Goal: Transaction & Acquisition: Book appointment/travel/reservation

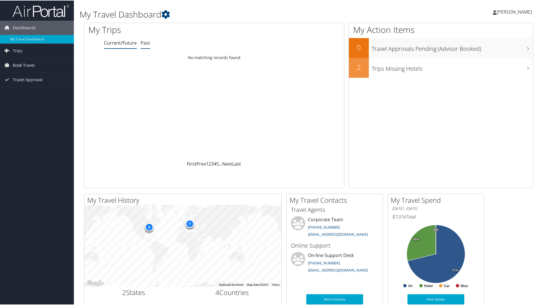
click at [145, 44] on link "Past" at bounding box center [145, 42] width 9 height 6
click at [123, 44] on link "Current/Future" at bounding box center [120, 42] width 33 height 6
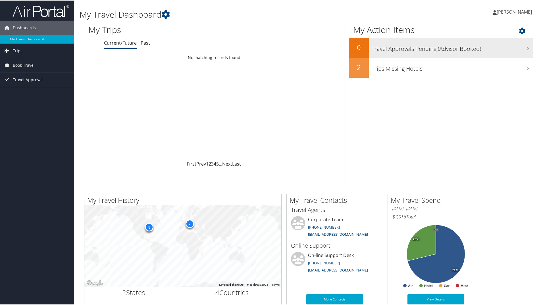
click at [435, 51] on h3 "Travel Approvals Pending (Advisor Booked)" at bounding box center [452, 47] width 161 height 11
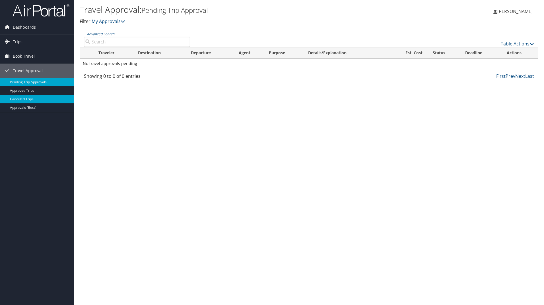
click at [31, 98] on link "Canceled Trips" at bounding box center [37, 99] width 74 height 9
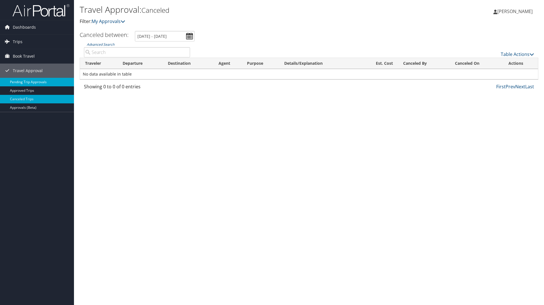
click at [26, 82] on link "Pending Trip Approvals" at bounding box center [37, 82] width 74 height 9
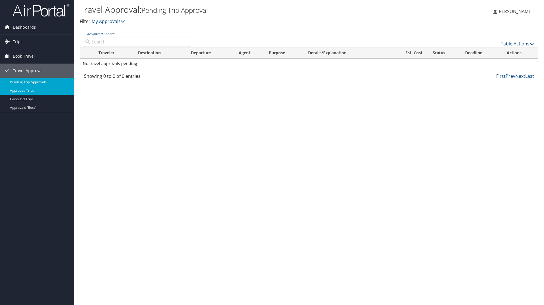
click at [34, 93] on link "Approved Trips" at bounding box center [37, 90] width 74 height 9
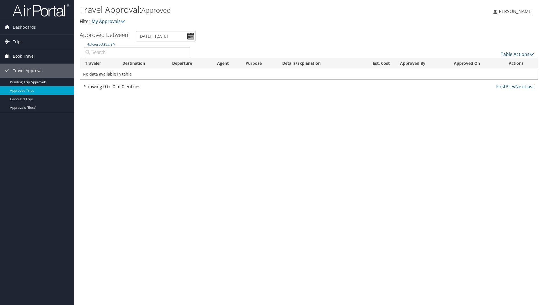
click at [26, 55] on span "Book Travel" at bounding box center [24, 56] width 22 height 14
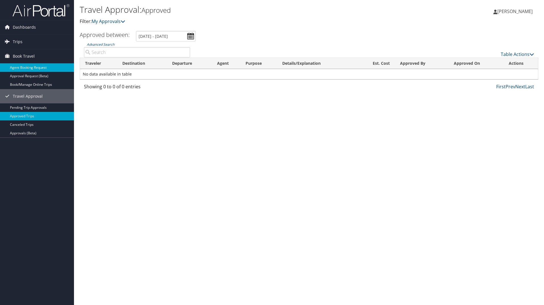
click at [38, 68] on link "Agent Booking Request" at bounding box center [37, 67] width 74 height 9
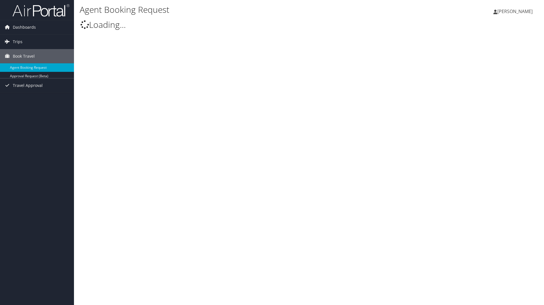
type input "Benjamin Gordon Dobin"
select select "bookings@cbtravel.com"
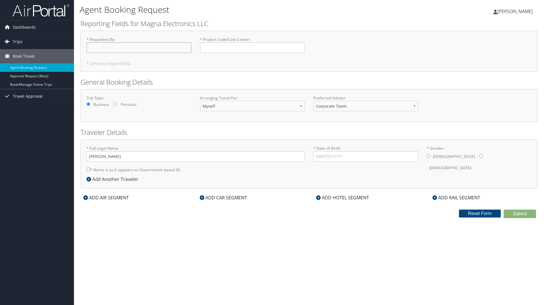
click at [167, 45] on input "* Requested By : Required" at bounding box center [138, 47] width 105 height 11
type input "Ben Gordon"
type input "Program Management (2698-80100)"
type input "11/13/1984"
drag, startPoint x: 274, startPoint y: 49, endPoint x: 188, endPoint y: 51, distance: 85.9
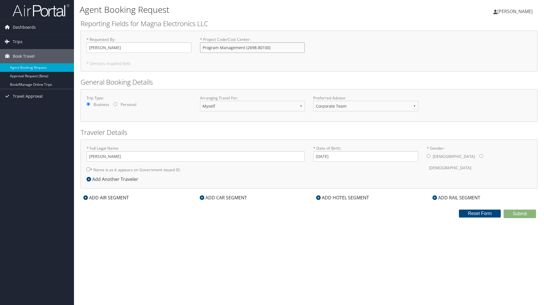
click at [188, 51] on div "* Requested By : Ben Gordon Required * Project Code/Cost Center : Program Manag…" at bounding box center [308, 47] width 453 height 21
type input "L2H7890"
click at [92, 199] on div "ADD AIR SEGMENT" at bounding box center [105, 197] width 51 height 7
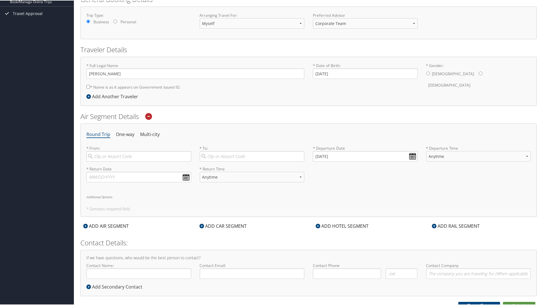
scroll to position [88, 0]
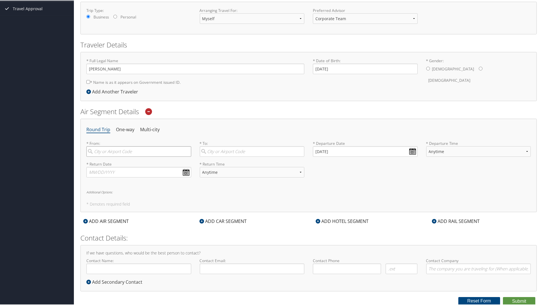
click at [149, 150] on input "search" at bounding box center [138, 151] width 105 height 11
click at [143, 166] on div "Detroit (DTW MI)" at bounding box center [139, 162] width 97 height 7
click at [143, 156] on input "dtw" at bounding box center [138, 151] width 105 height 11
type input "Detroit (DTW MI)"
click at [223, 152] on input "search" at bounding box center [252, 151] width 105 height 11
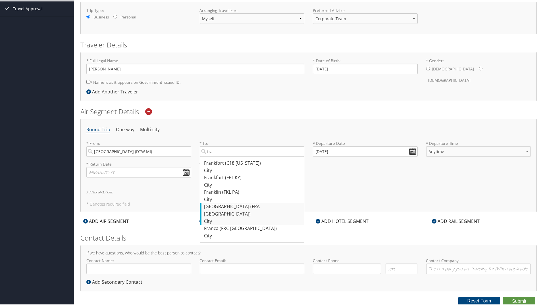
click at [235, 210] on div "Frankfurt (FRA Germany)" at bounding box center [252, 210] width 97 height 14
click at [235, 156] on input "fra" at bounding box center [252, 151] width 105 height 11
type input "Frankfurt (FRA Germany)"
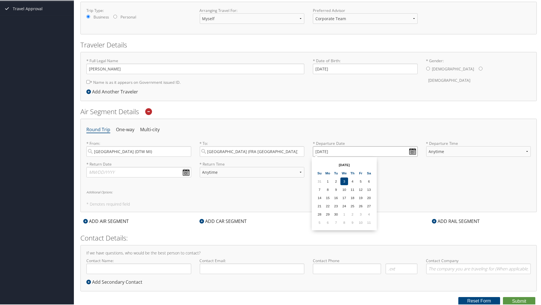
click at [412, 152] on input "[DATE]" at bounding box center [365, 151] width 105 height 11
click at [338, 190] on td "9" at bounding box center [336, 189] width 8 height 8
type input "09/09/2025"
click at [184, 173] on input "text" at bounding box center [138, 172] width 105 height 11
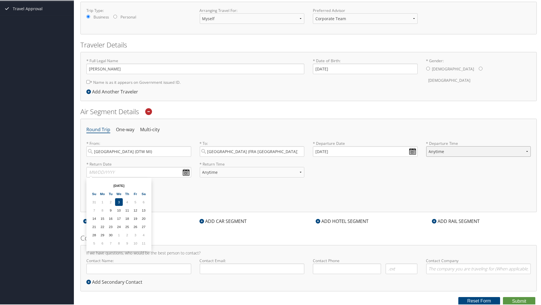
click at [436, 153] on select "Anytime Early Morning (5AM-7AM) Morning (7AM-12PM) Afternoon (12PM-5PM) Evening…" at bounding box center [478, 151] width 105 height 11
select select "12PM-5PM"
click at [426, 146] on select "Anytime Early Morning (5AM-7AM) Morning (7AM-12PM) Afternoon (12PM-5PM) Evening…" at bounding box center [478, 151] width 105 height 11
click at [186, 171] on input "text" at bounding box center [138, 172] width 105 height 11
click at [138, 211] on td "12" at bounding box center [136, 210] width 8 height 8
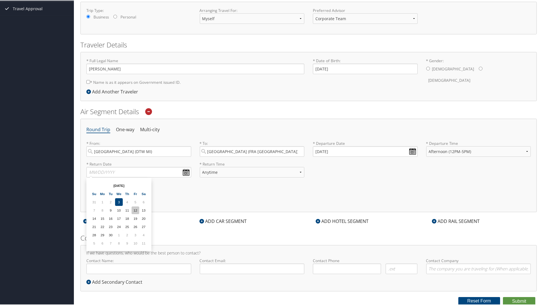
type input "09/12/2025"
click at [256, 173] on select "Anytime Early Morning (5AM-7AM) Morning (7AM-12PM) Afternoon (12PM-5PM) Evening…" at bounding box center [252, 172] width 105 height 11
click at [200, 167] on select "Anytime Early Morning (5AM-7AM) Morning (7AM-12PM) Afternoon (12PM-5PM) Evening…" at bounding box center [252, 172] width 105 height 11
click at [181, 201] on div "Round Trip One-way Multi-city * From: Detroit (DTW MI) Required * To: Frankfurt…" at bounding box center [308, 165] width 457 height 94
click at [296, 171] on select "Anytime Early Morning (5AM-7AM) Morning (7AM-12PM) Afternoon (12PM-5PM) Evening…" at bounding box center [252, 172] width 105 height 11
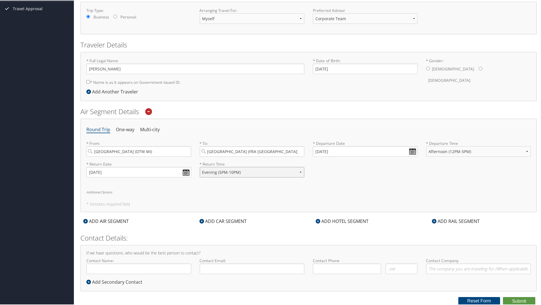
select select "12PM-5PM"
click at [200, 167] on select "Anytime Early Morning (5AM-7AM) Morning (7AM-12PM) Afternoon (12PM-5PM) Evening…" at bounding box center [252, 172] width 105 height 11
click at [343, 220] on div "ADD HOTEL SEGMENT" at bounding box center [342, 220] width 59 height 7
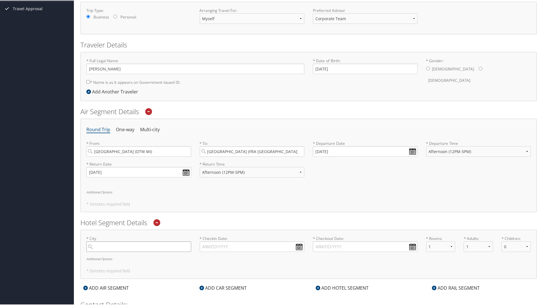
click at [170, 244] on input "search" at bounding box center [138, 246] width 105 height 11
